Goal: Information Seeking & Learning: Learn about a topic

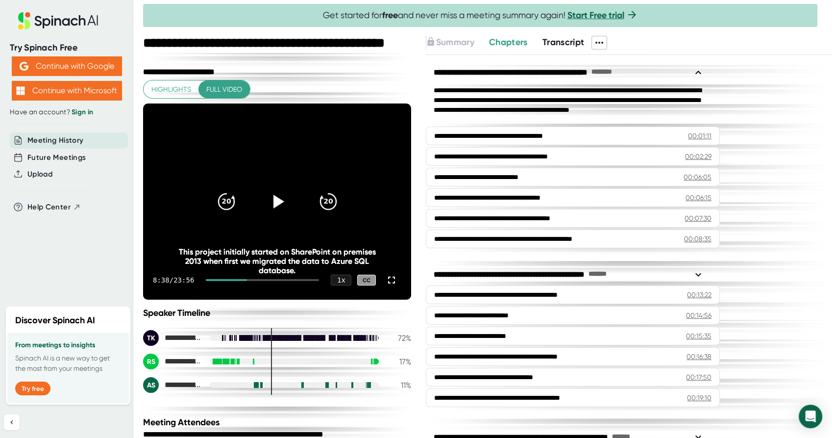
scroll to position [6, 0]
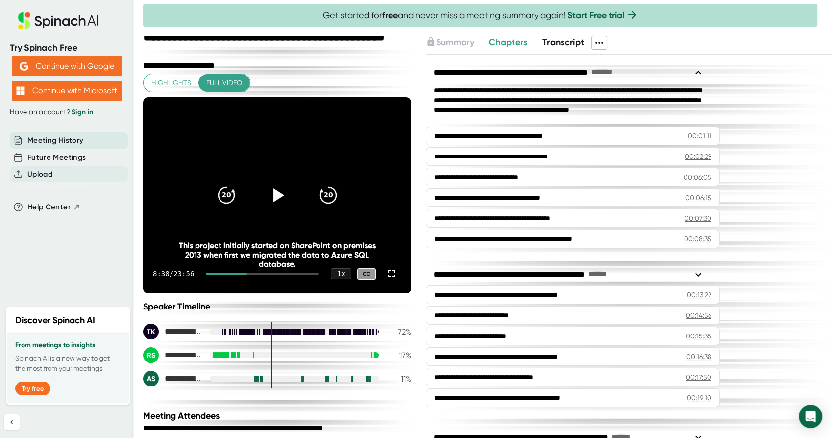
click at [47, 171] on span "Upload" at bounding box center [39, 174] width 25 height 11
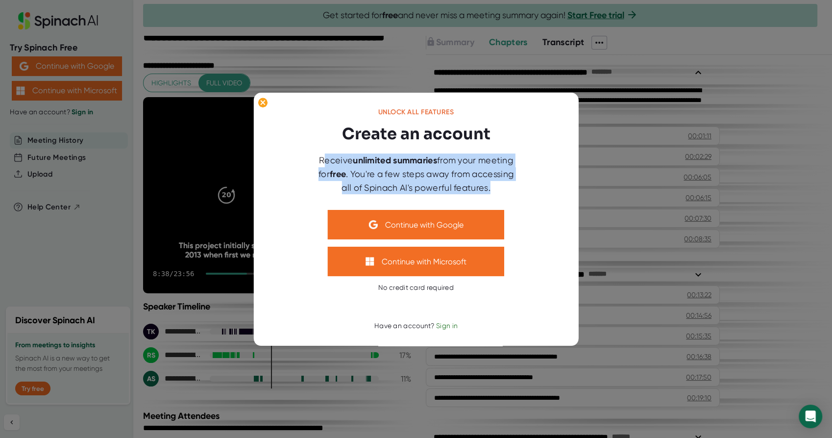
drag, startPoint x: 322, startPoint y: 160, endPoint x: 510, endPoint y: 191, distance: 190.2
click at [510, 191] on div "Receive unlimited summaries from your meeting for free . You're a few steps awa…" at bounding box center [416, 173] width 206 height 41
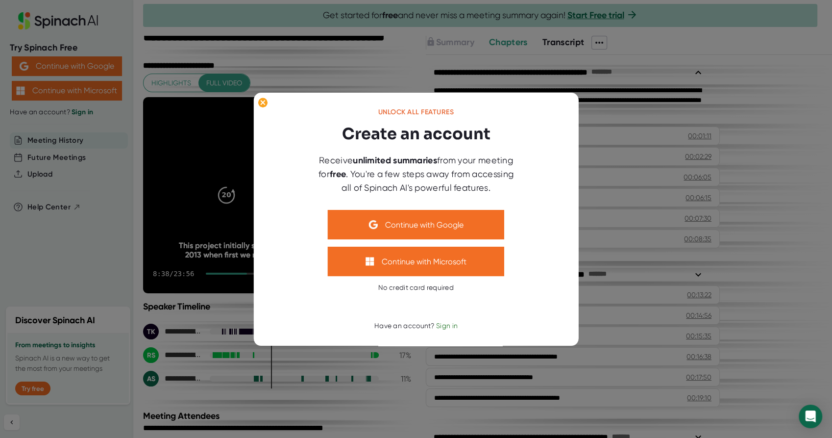
click at [793, 146] on div at bounding box center [416, 219] width 832 height 438
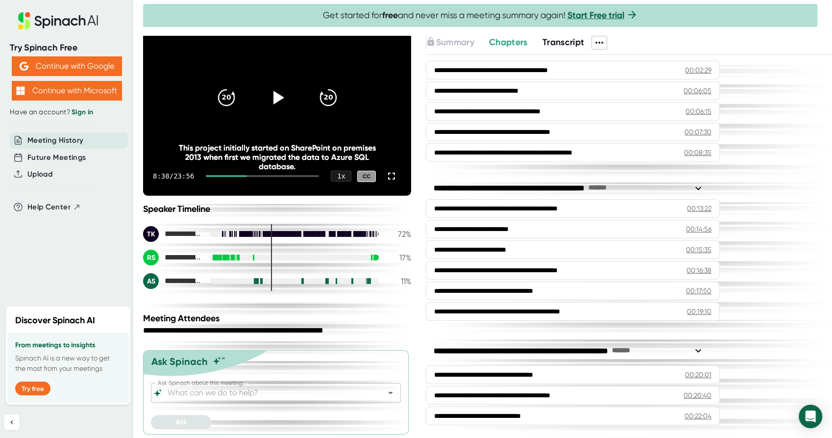
scroll to position [0, 0]
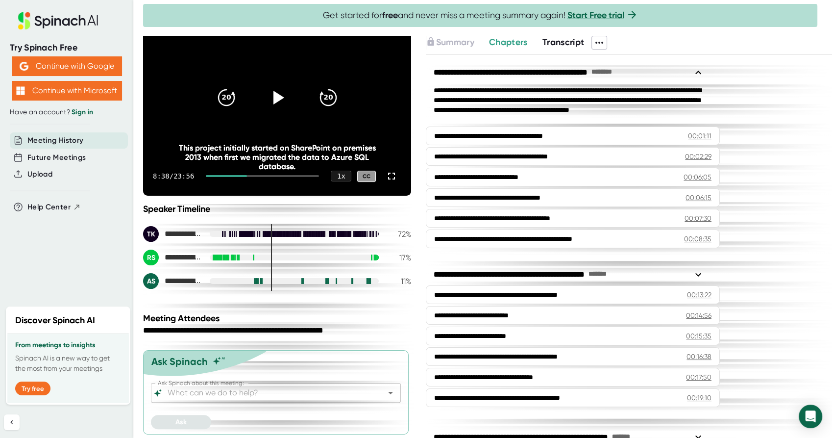
click at [385, 396] on icon "Open" at bounding box center [391, 393] width 12 height 12
click at [807, 87] on div "**********" at bounding box center [629, 246] width 406 height 382
click at [58, 21] on icon at bounding box center [58, 20] width 131 height 17
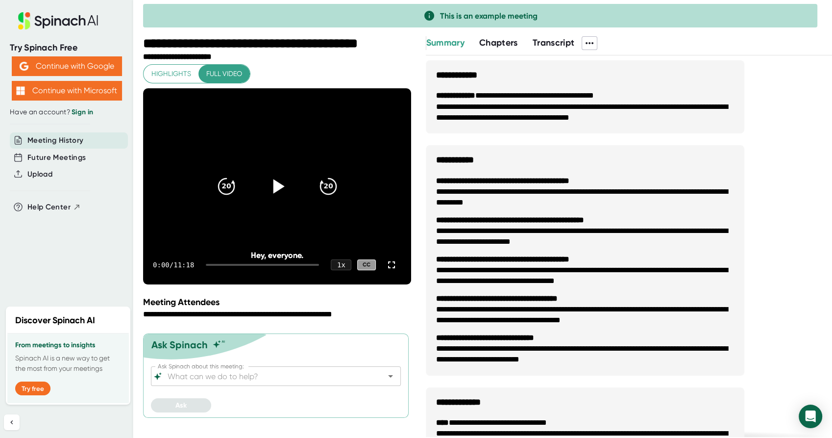
click at [279, 191] on icon at bounding box center [277, 186] width 24 height 24
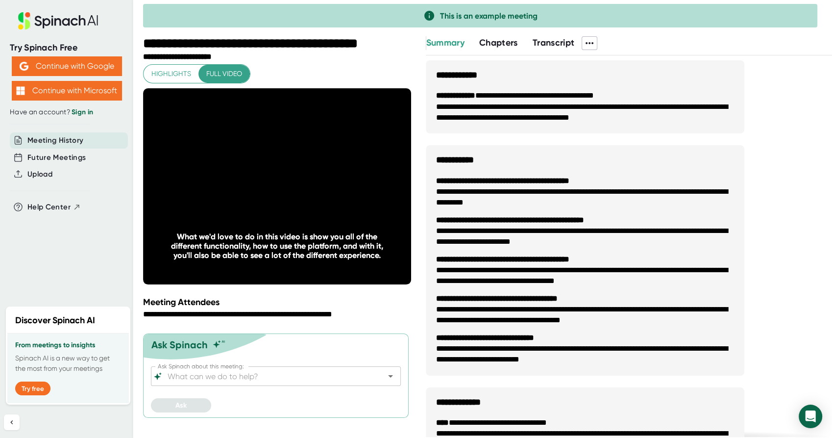
click at [497, 42] on span "Chapters" at bounding box center [498, 42] width 39 height 11
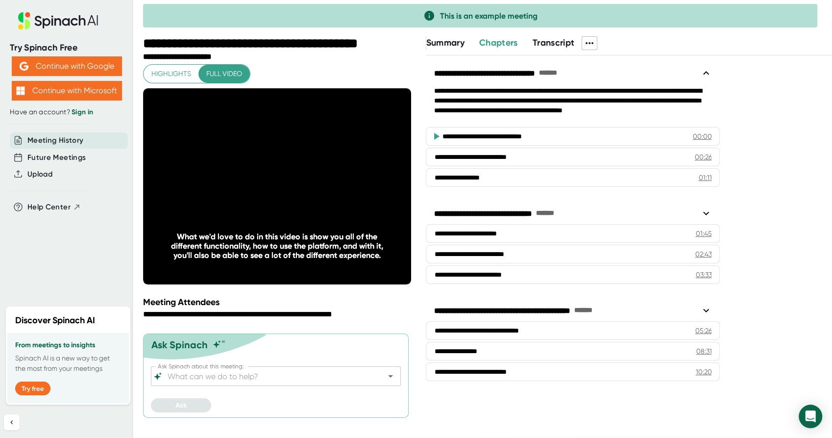
click at [562, 45] on span "Transcript" at bounding box center [554, 42] width 42 height 11
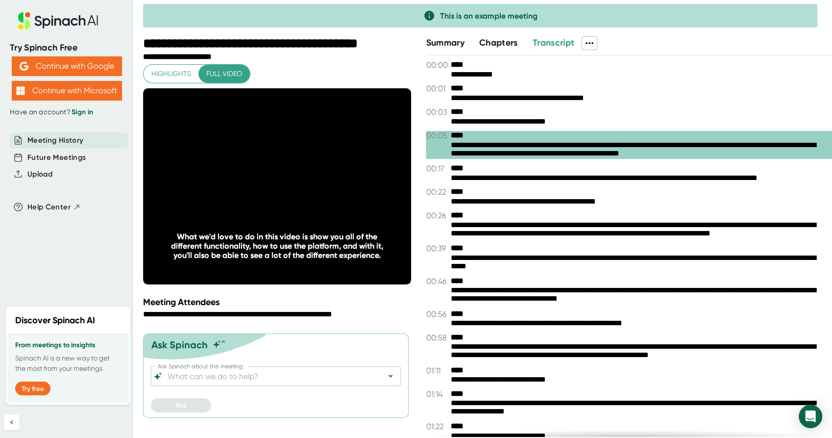
click at [591, 39] on icon at bounding box center [590, 43] width 12 height 12
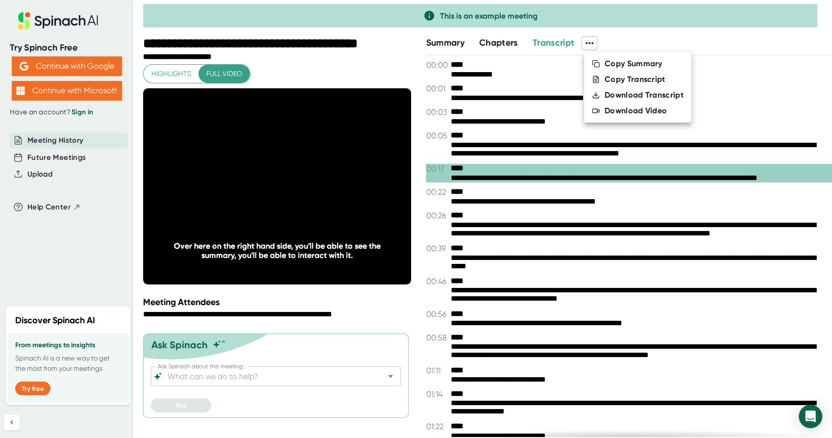
click at [450, 43] on div at bounding box center [416, 219] width 832 height 438
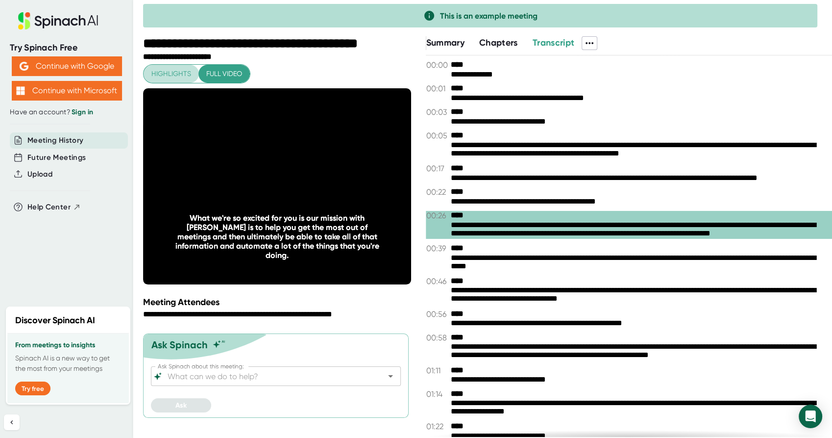
click at [158, 70] on span "Highlights" at bounding box center [171, 74] width 40 height 12
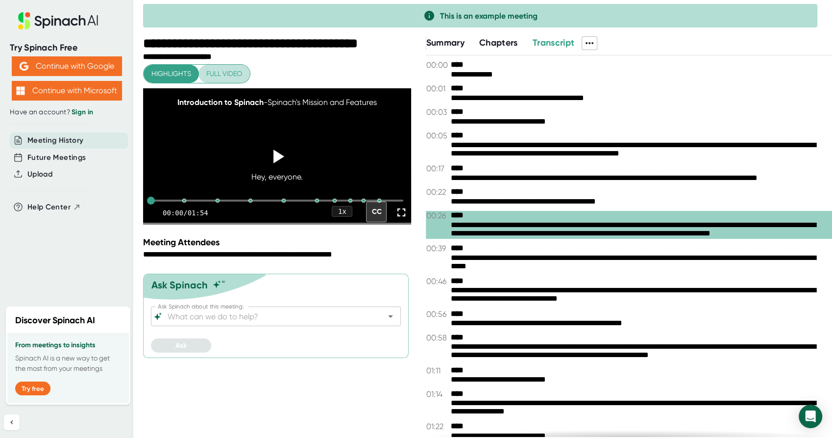
click at [216, 69] on span "Full video" at bounding box center [224, 74] width 36 height 12
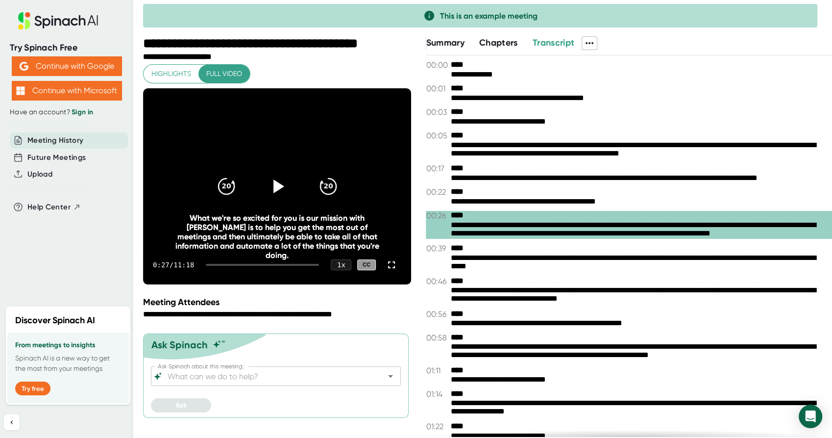
click at [163, 73] on span "Highlights" at bounding box center [171, 74] width 40 height 12
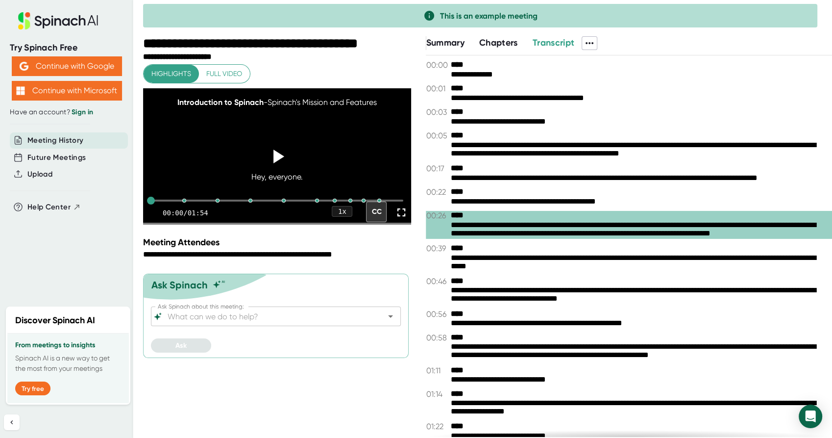
click at [430, 16] on icon at bounding box center [429, 16] width 10 height 10
click at [48, 19] on icon at bounding box center [47, 23] width 8 height 10
